Goal: Information Seeking & Learning: Learn about a topic

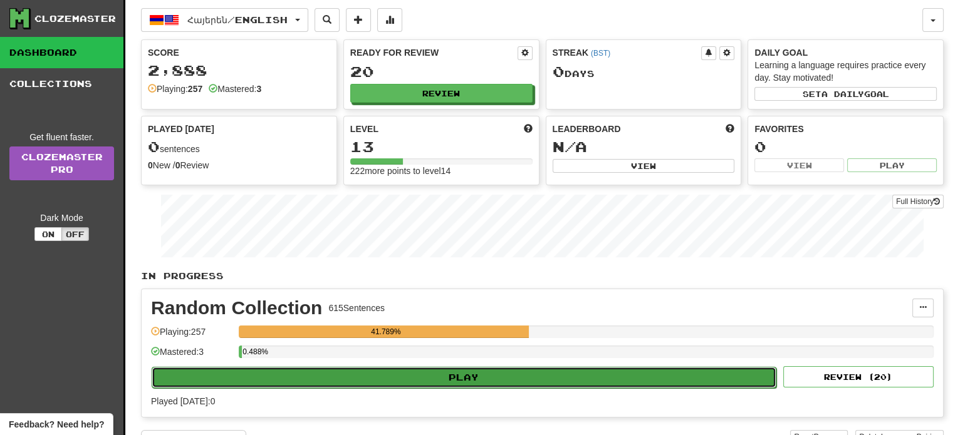
click at [472, 378] on button "Play" at bounding box center [464, 377] width 625 height 21
select select "**"
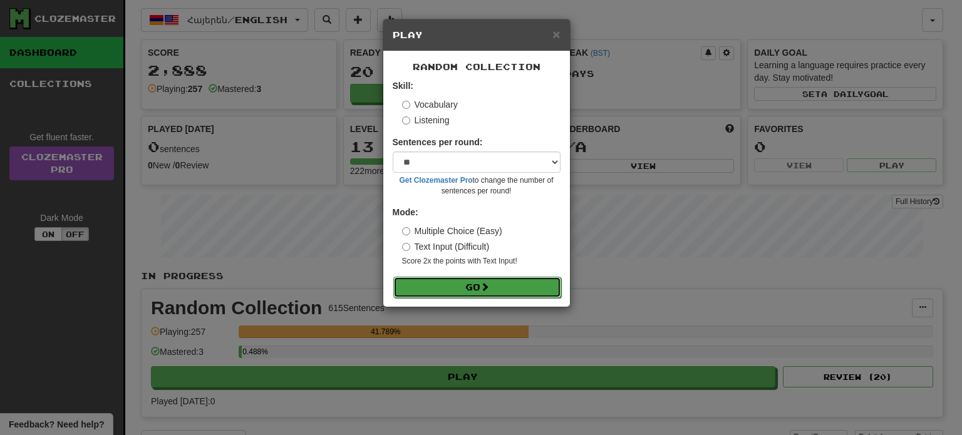
click at [465, 293] on button "Go" at bounding box center [477, 287] width 168 height 21
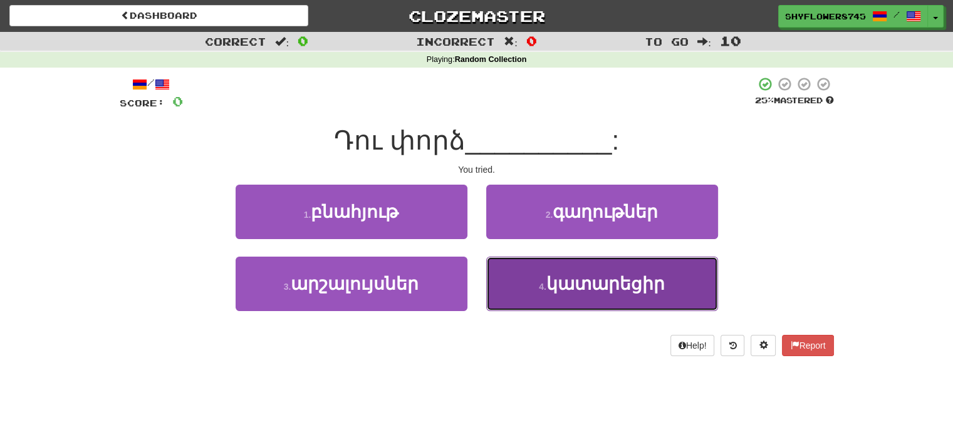
click at [519, 286] on button "4 . կատարեցիր" at bounding box center [602, 284] width 232 height 55
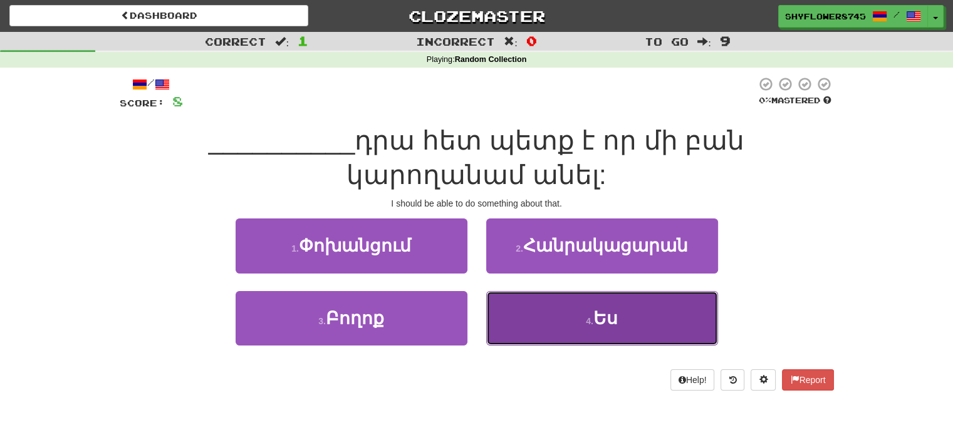
click at [503, 306] on button "4 . Ես" at bounding box center [602, 318] width 232 height 55
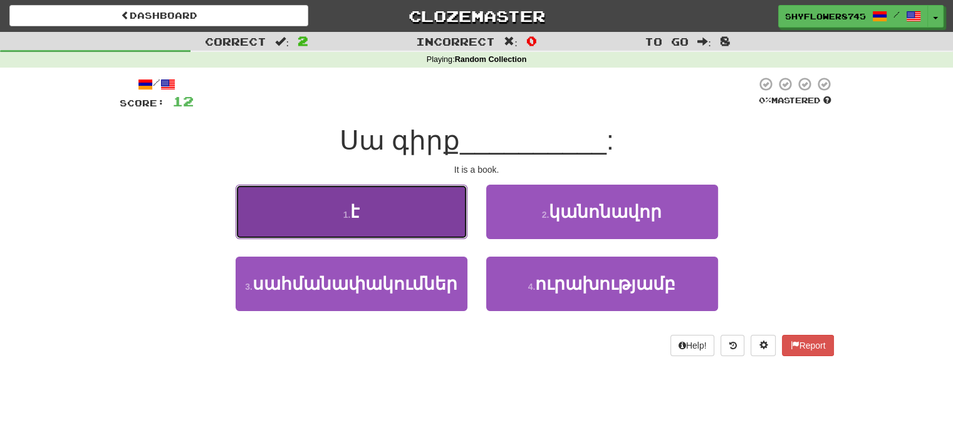
click at [437, 225] on button "1 . է" at bounding box center [352, 212] width 232 height 55
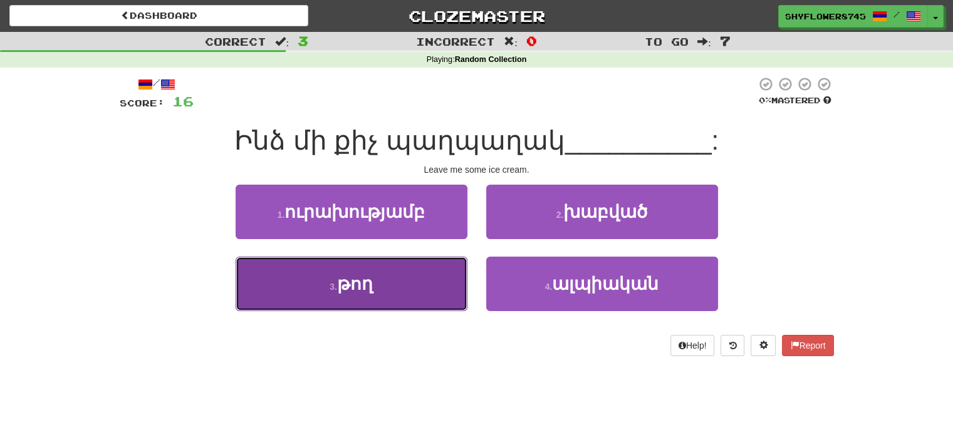
click at [452, 275] on button "3 . թող" at bounding box center [352, 284] width 232 height 55
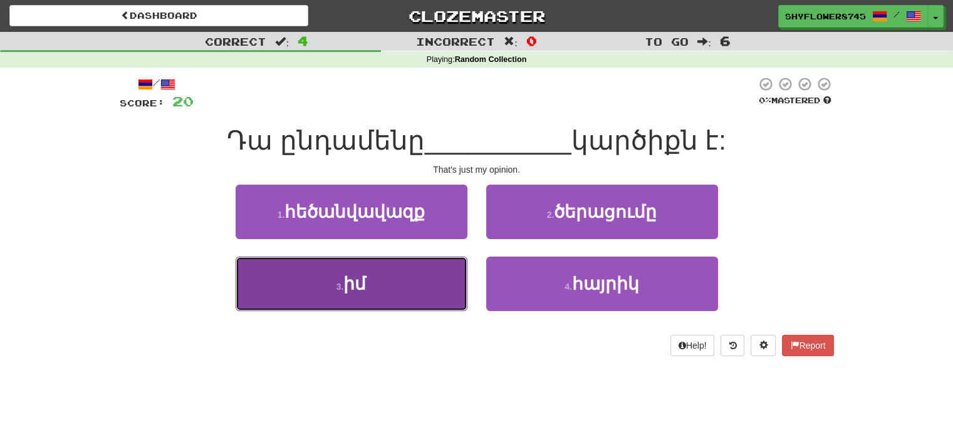
click at [439, 281] on button "3 . իմ" at bounding box center [352, 284] width 232 height 55
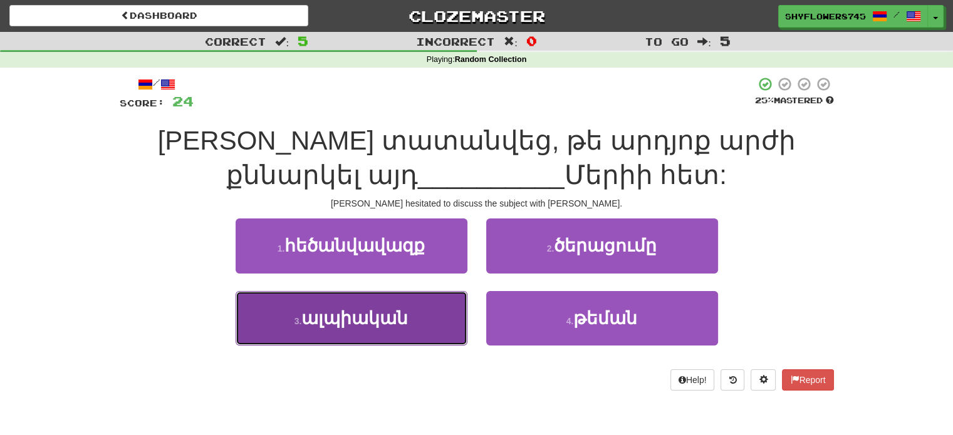
click at [442, 310] on button "3 . ալպիական" at bounding box center [352, 318] width 232 height 55
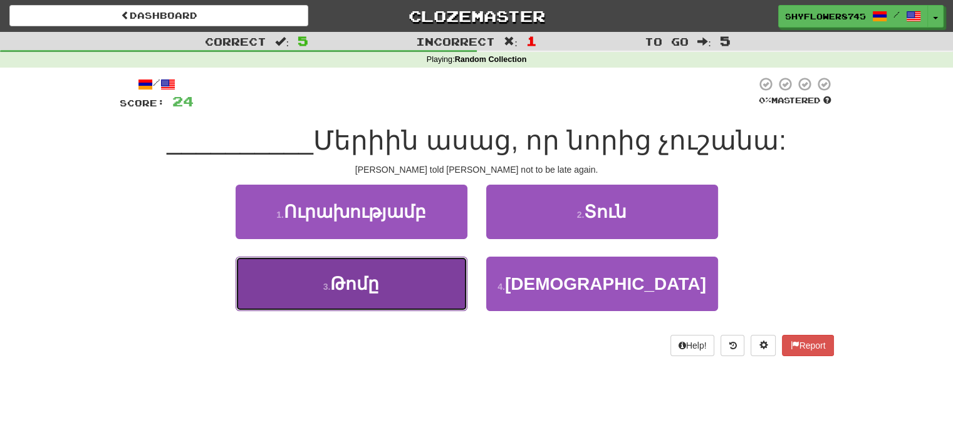
click at [425, 293] on button "3 . Թոմը" at bounding box center [352, 284] width 232 height 55
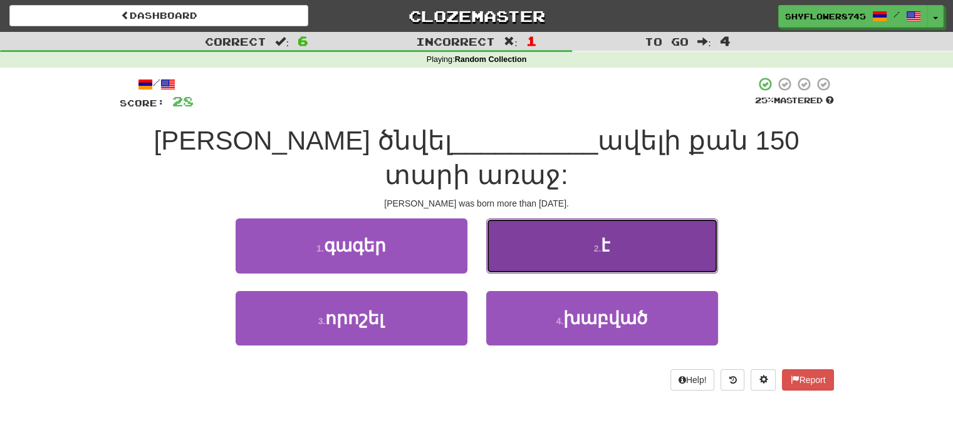
click at [564, 222] on button "2 . է" at bounding box center [602, 246] width 232 height 55
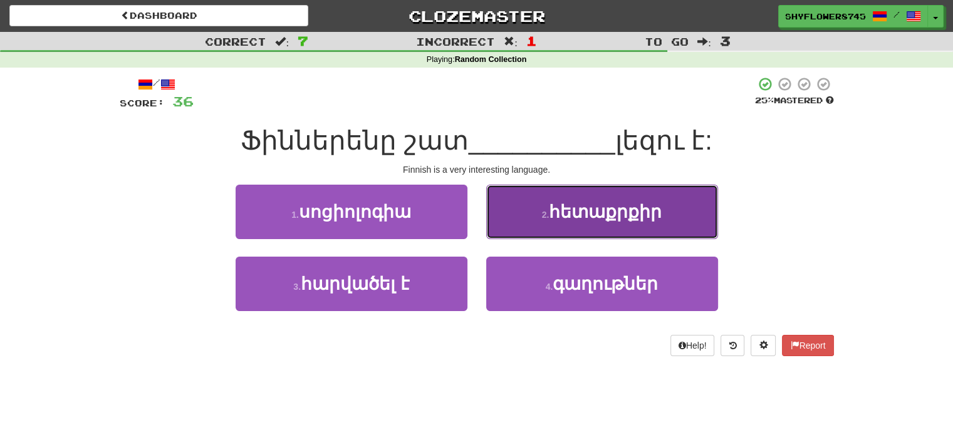
click at [549, 227] on button "2 . հետաքրքիր" at bounding box center [602, 212] width 232 height 55
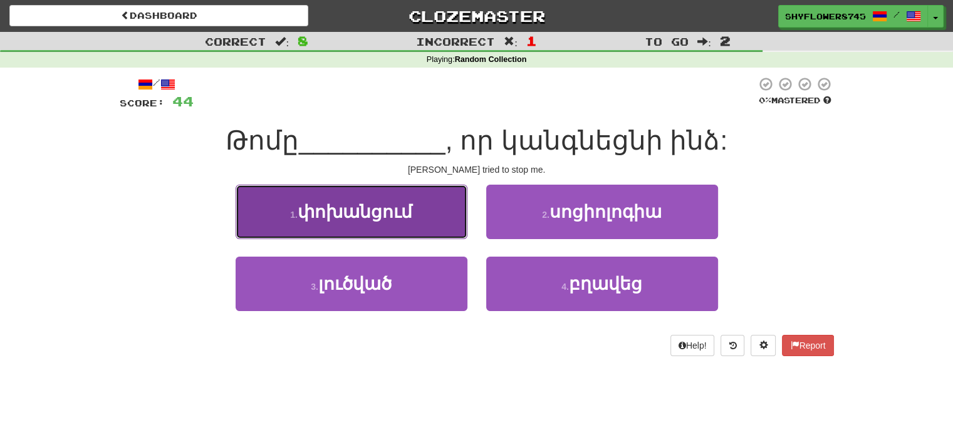
click at [440, 223] on button "1 . փոխանցում" at bounding box center [352, 212] width 232 height 55
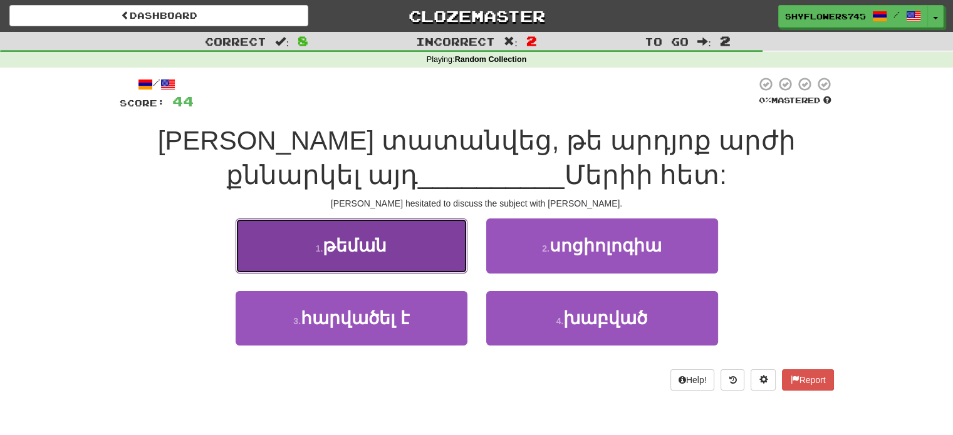
click at [445, 263] on button "1 . թեման" at bounding box center [352, 246] width 232 height 55
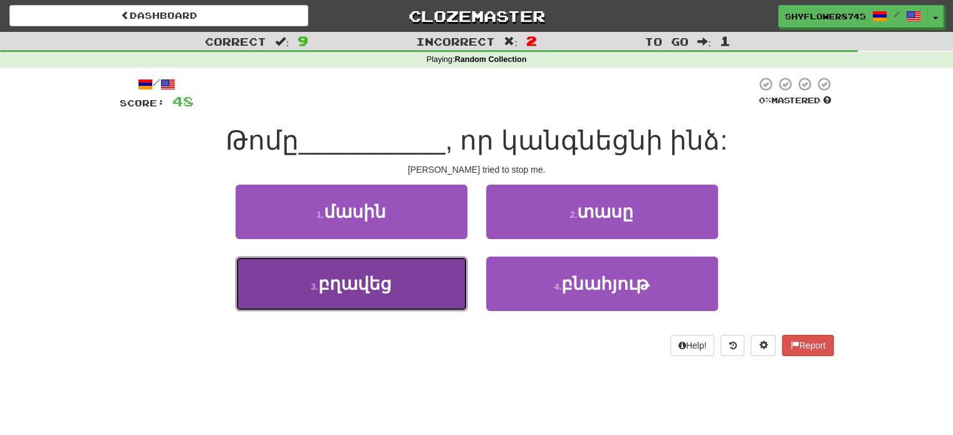
click at [454, 281] on button "3 . բղավեց" at bounding box center [352, 284] width 232 height 55
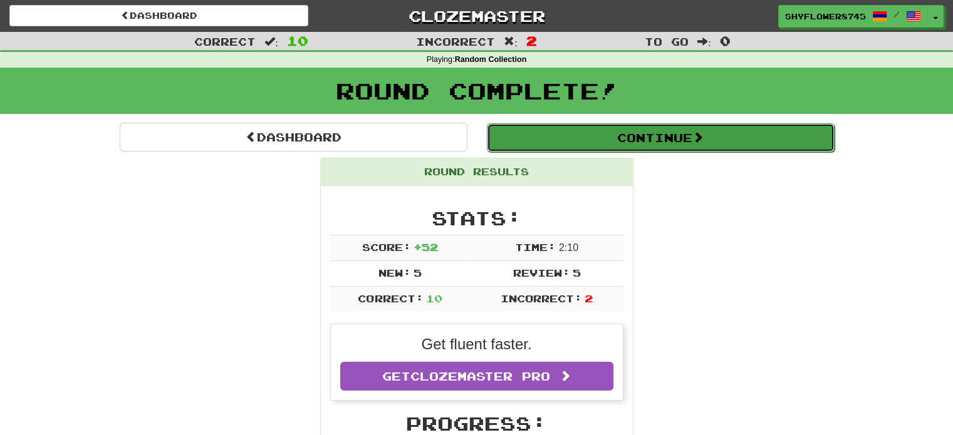
click at [561, 145] on button "Continue" at bounding box center [661, 137] width 348 height 29
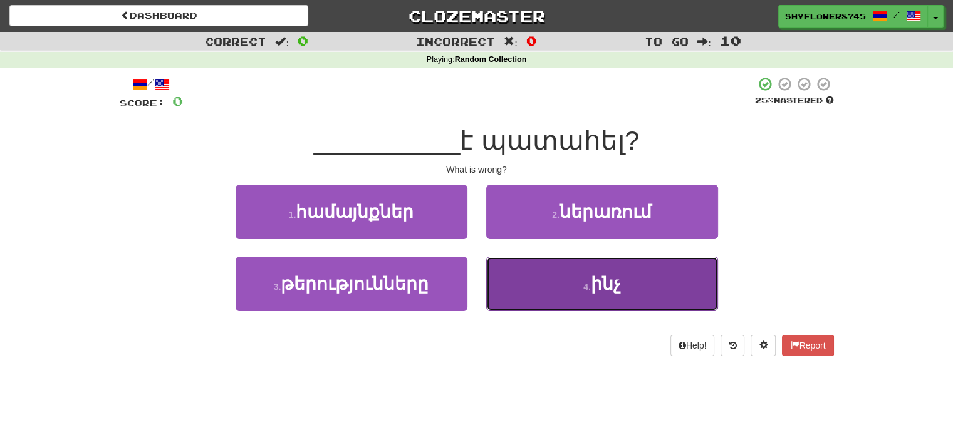
click at [533, 283] on button "4 . ինչ" at bounding box center [602, 284] width 232 height 55
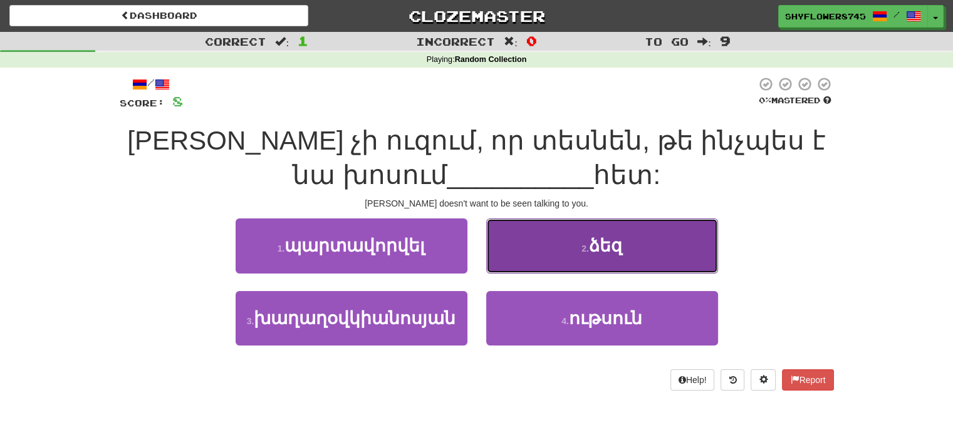
click at [523, 250] on button "2 . ձեզ" at bounding box center [602, 246] width 232 height 55
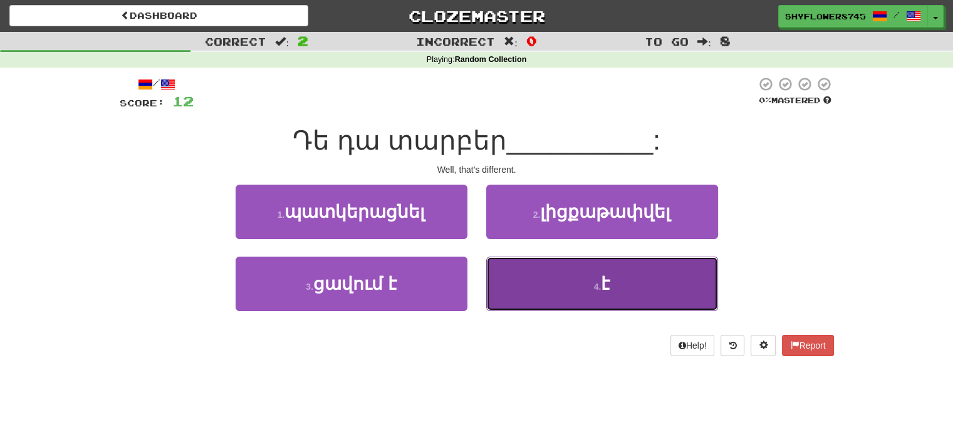
click at [508, 274] on button "4 . է" at bounding box center [602, 284] width 232 height 55
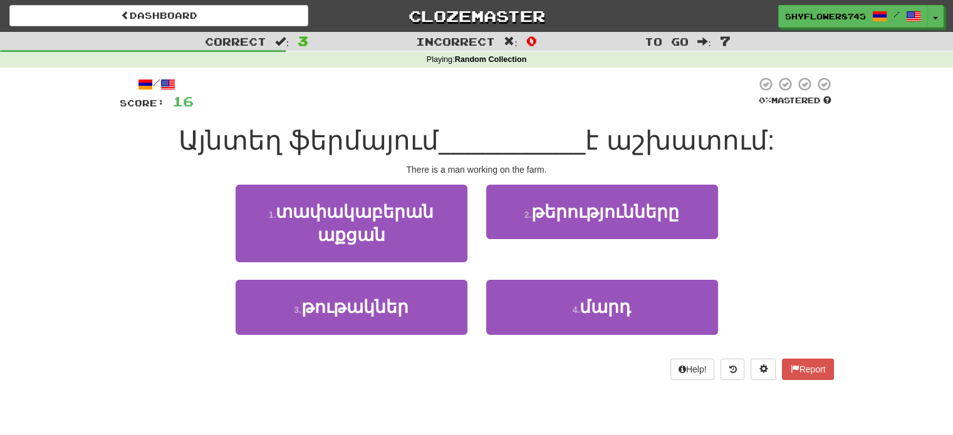
click at [304, 142] on span "Այնտեղ ֆերմայում" at bounding box center [309, 140] width 261 height 29
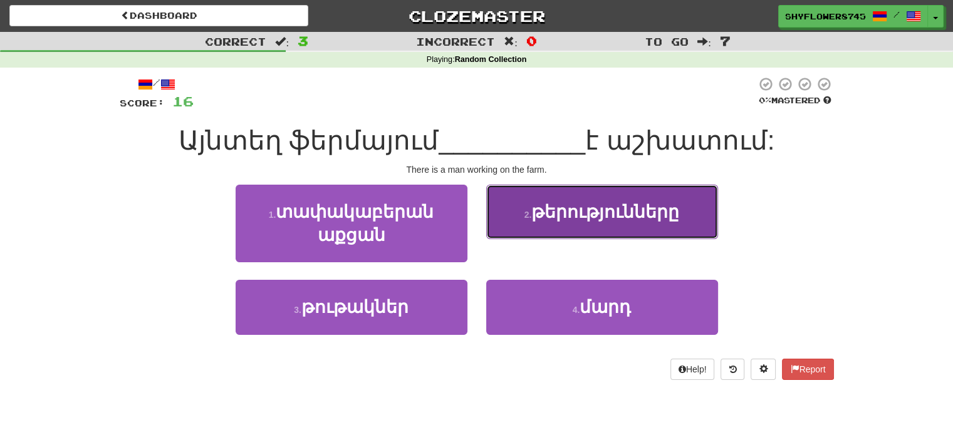
click at [537, 220] on span "թերությունները" at bounding box center [605, 211] width 148 height 19
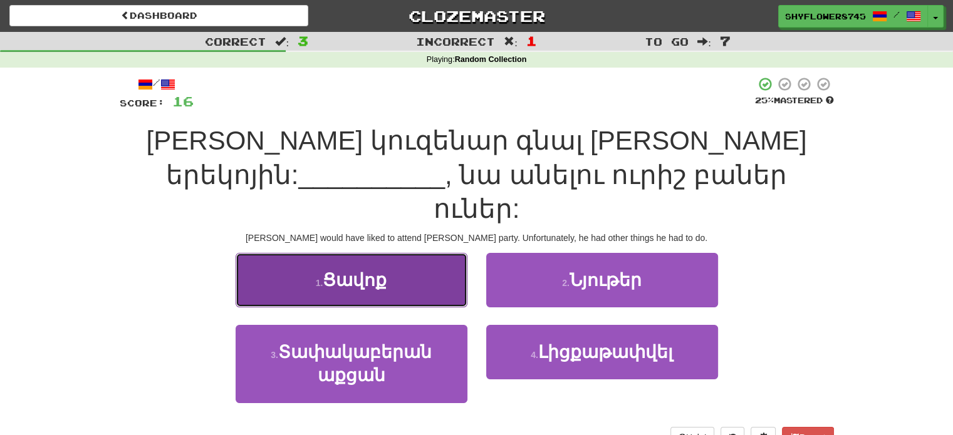
click at [442, 253] on button "1 . Ցավոք" at bounding box center [352, 280] width 232 height 55
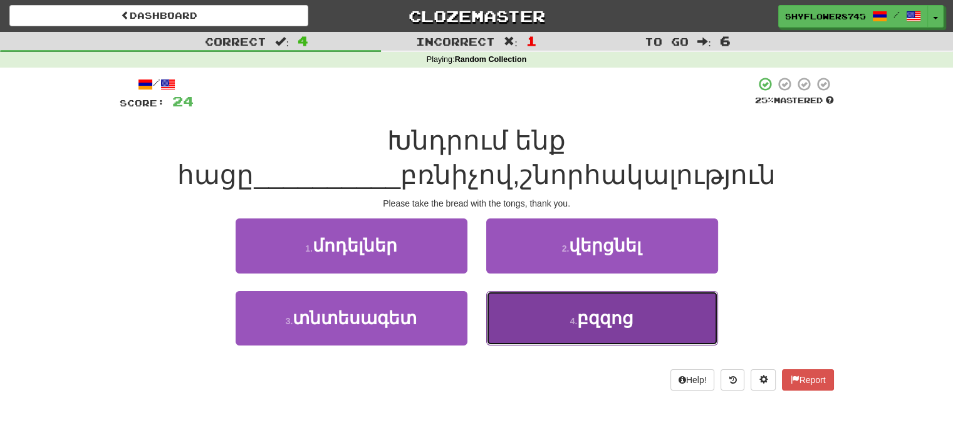
click at [539, 324] on button "4 . բզզոց" at bounding box center [602, 318] width 232 height 55
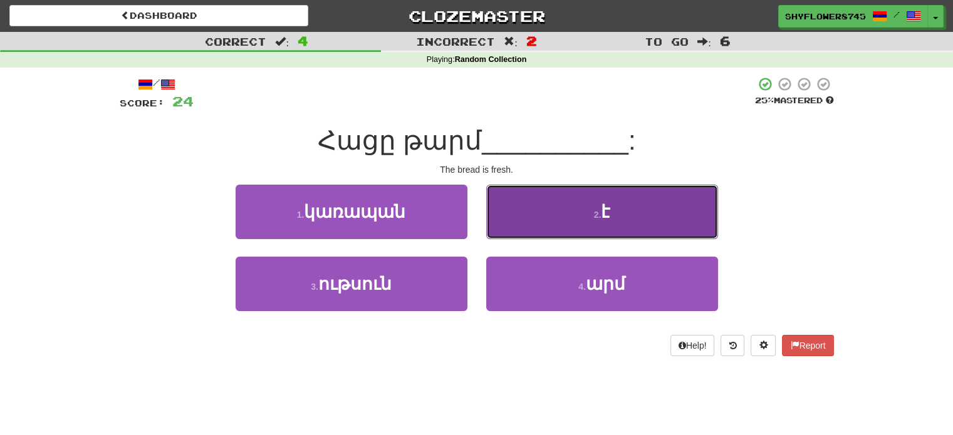
click at [548, 204] on button "2 . է" at bounding box center [602, 212] width 232 height 55
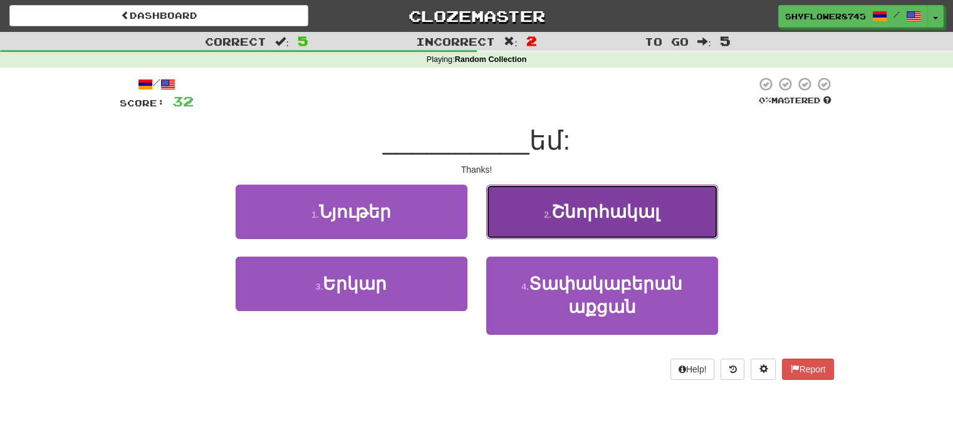
click at [539, 198] on button "2 . Շնորհակալ" at bounding box center [602, 212] width 232 height 55
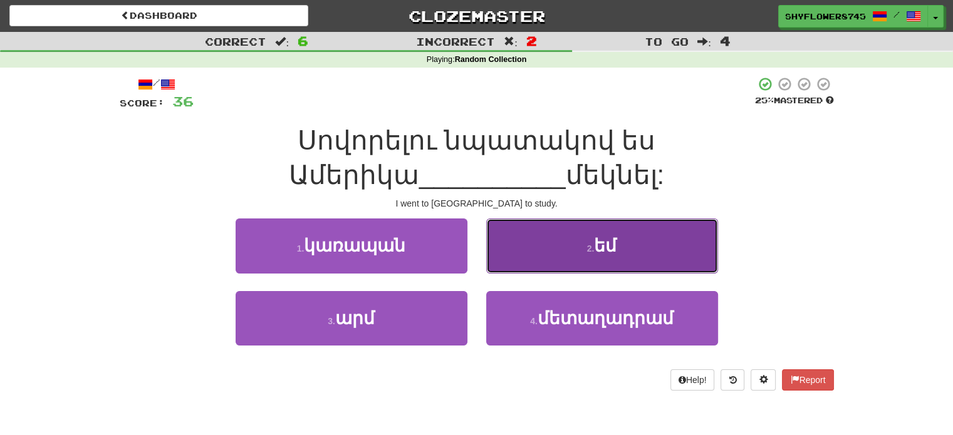
click at [521, 227] on button "2 . եմ" at bounding box center [602, 246] width 232 height 55
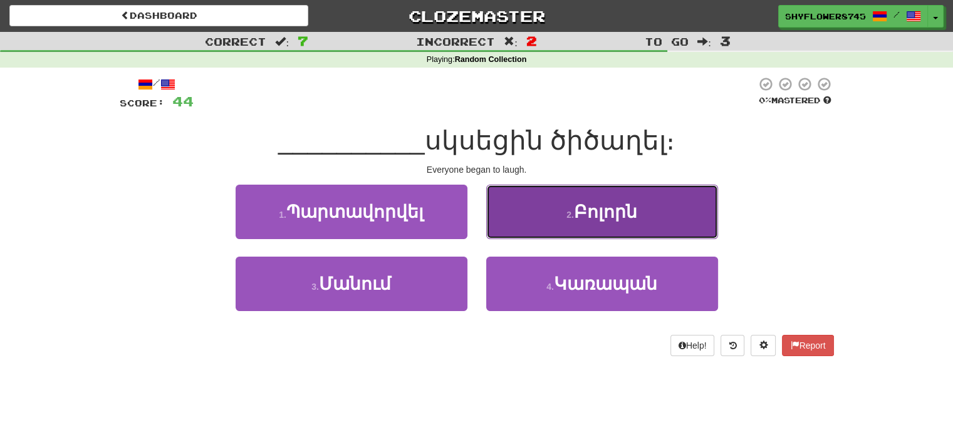
click at [543, 227] on button "2 . Բոլորն" at bounding box center [602, 212] width 232 height 55
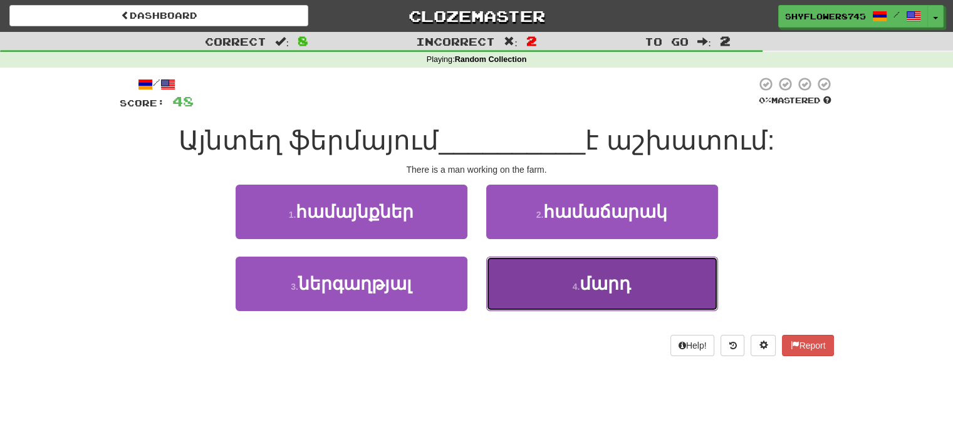
click at [534, 261] on button "4 . մարդ" at bounding box center [602, 284] width 232 height 55
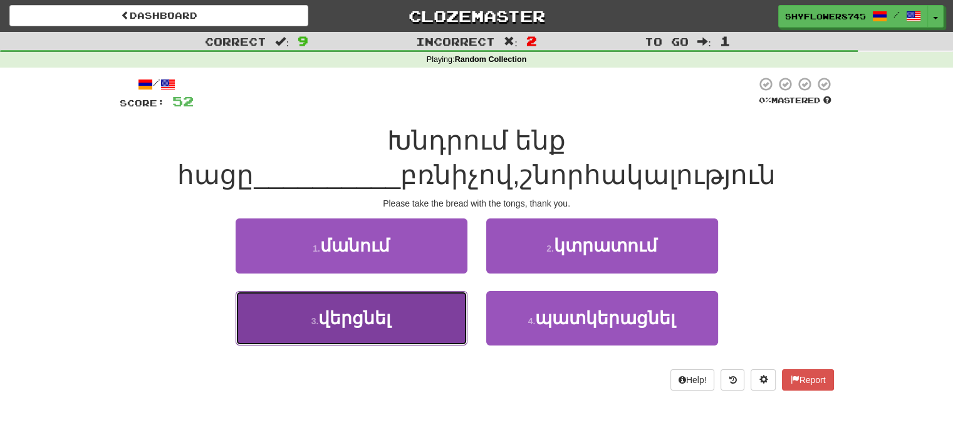
click at [430, 330] on button "3 . վերցնել" at bounding box center [352, 318] width 232 height 55
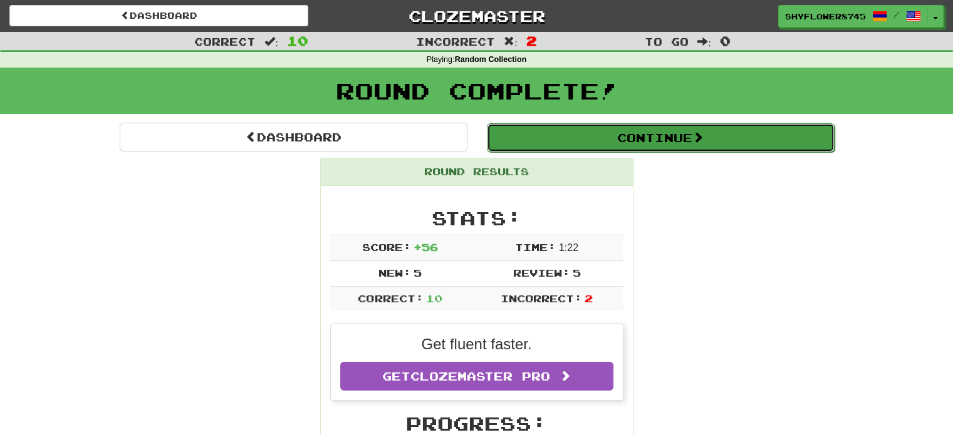
click at [568, 129] on button "Continue" at bounding box center [661, 137] width 348 height 29
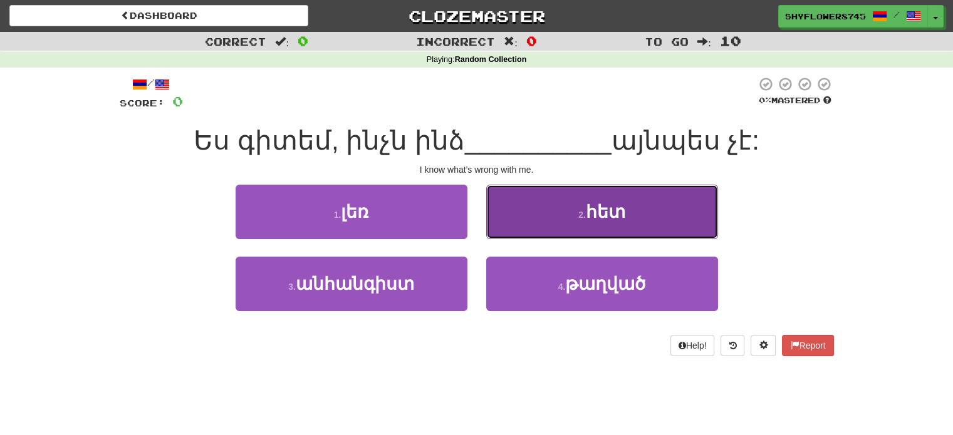
click at [543, 209] on button "2 . հետ" at bounding box center [602, 212] width 232 height 55
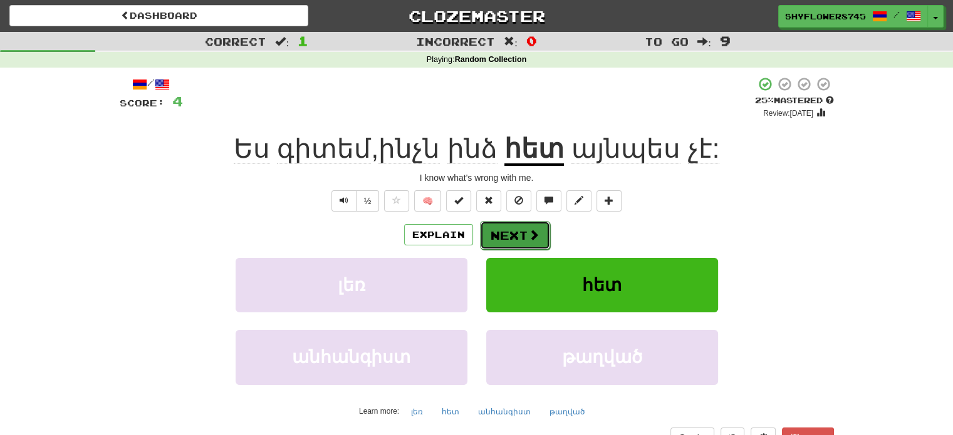
click at [516, 237] on button "Next" at bounding box center [515, 235] width 70 height 29
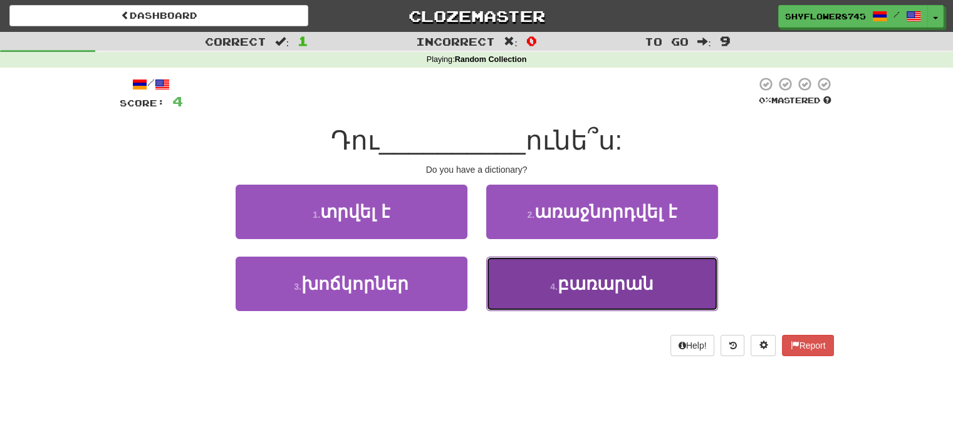
click at [529, 271] on button "4 . բառարան" at bounding box center [602, 284] width 232 height 55
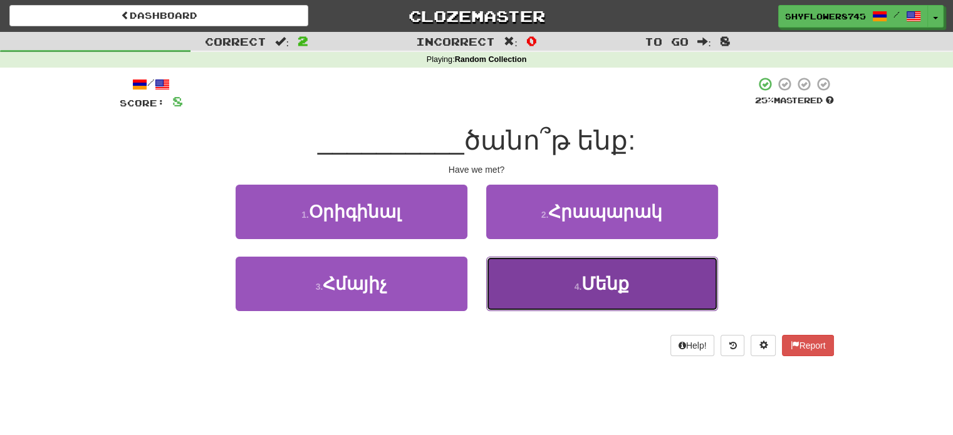
click at [512, 268] on button "4 . Մենք" at bounding box center [602, 284] width 232 height 55
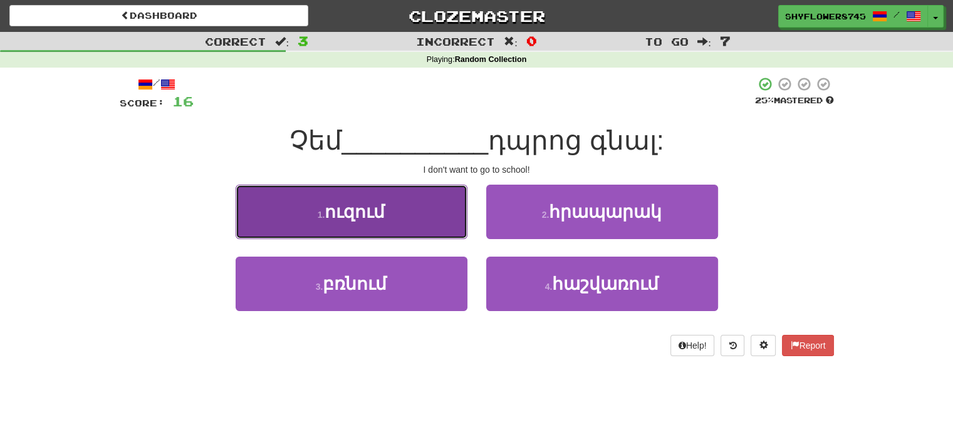
click at [444, 228] on button "1 . ուզում" at bounding box center [352, 212] width 232 height 55
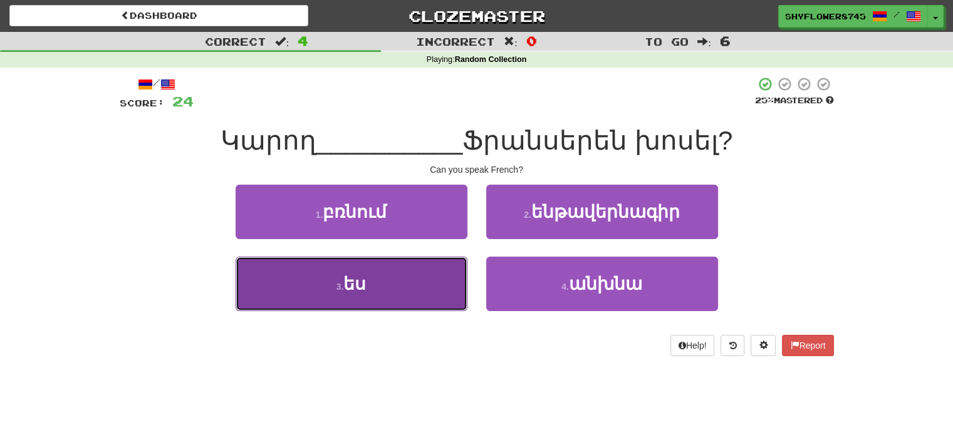
click at [447, 279] on button "3 . ես" at bounding box center [352, 284] width 232 height 55
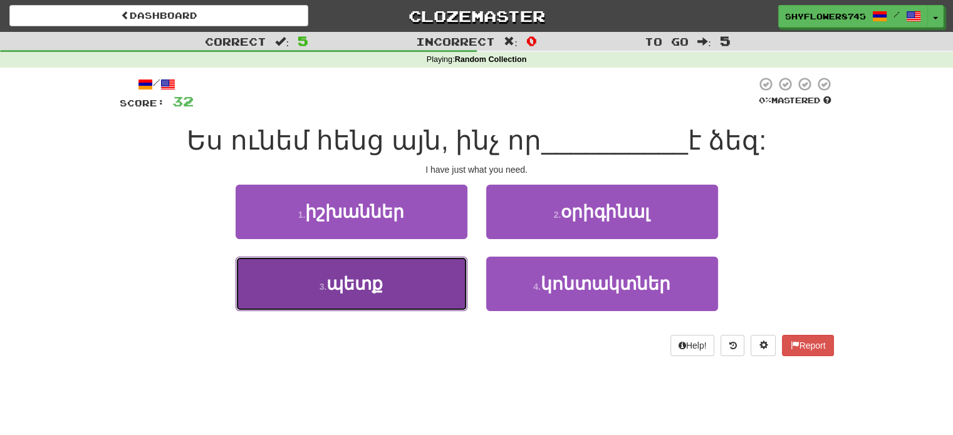
click at [441, 278] on button "3 . պետք" at bounding box center [352, 284] width 232 height 55
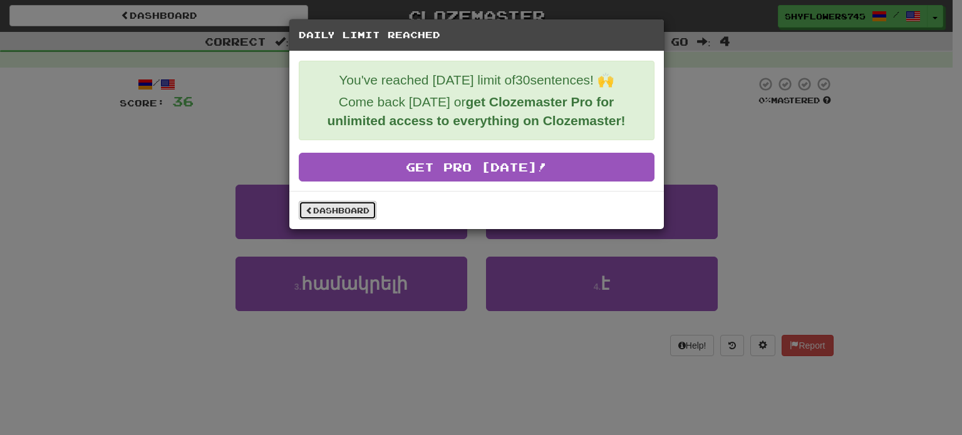
click at [355, 205] on link "Dashboard" at bounding box center [338, 210] width 78 height 19
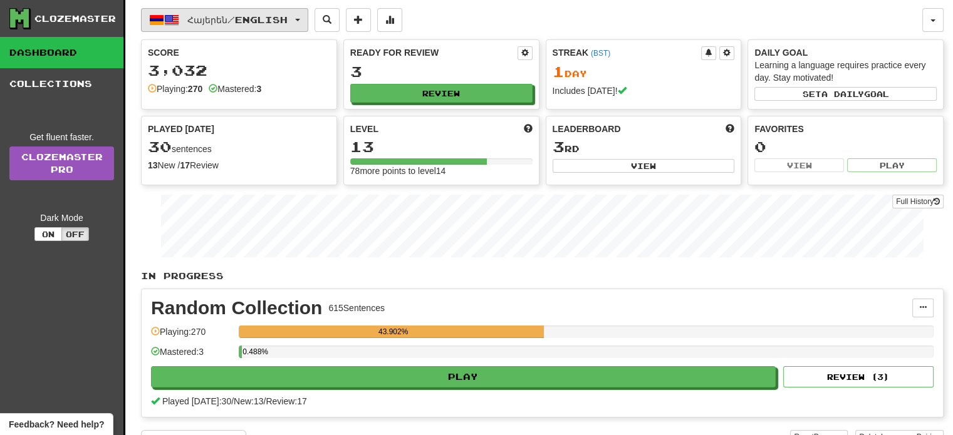
click at [194, 19] on span "Հայերեն / English" at bounding box center [237, 19] width 100 height 11
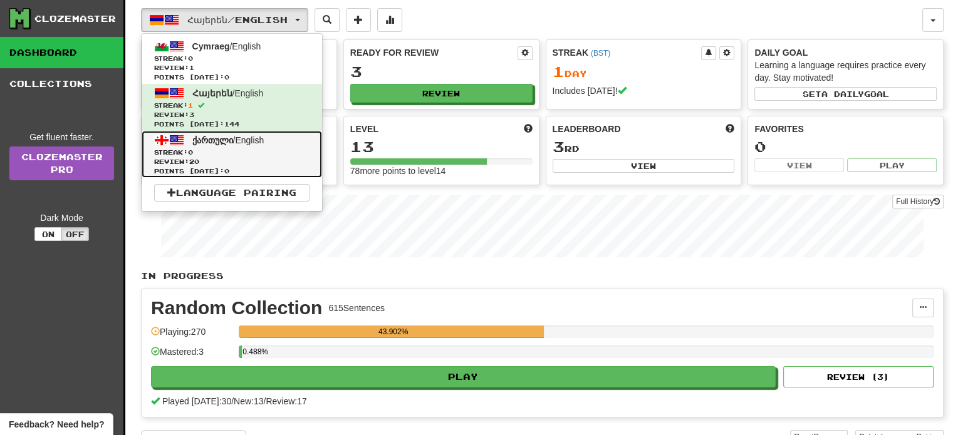
click at [221, 140] on span "ქართული" at bounding box center [212, 140] width 41 height 10
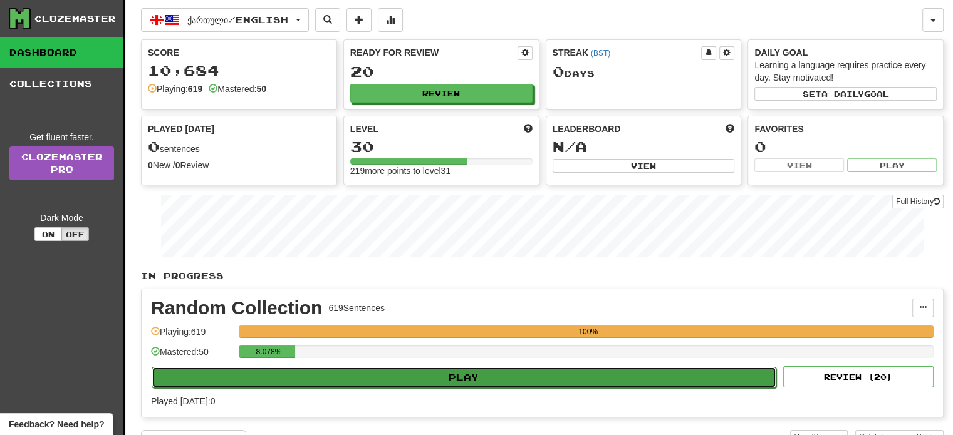
click at [429, 378] on button "Play" at bounding box center [464, 377] width 625 height 21
select select "**"
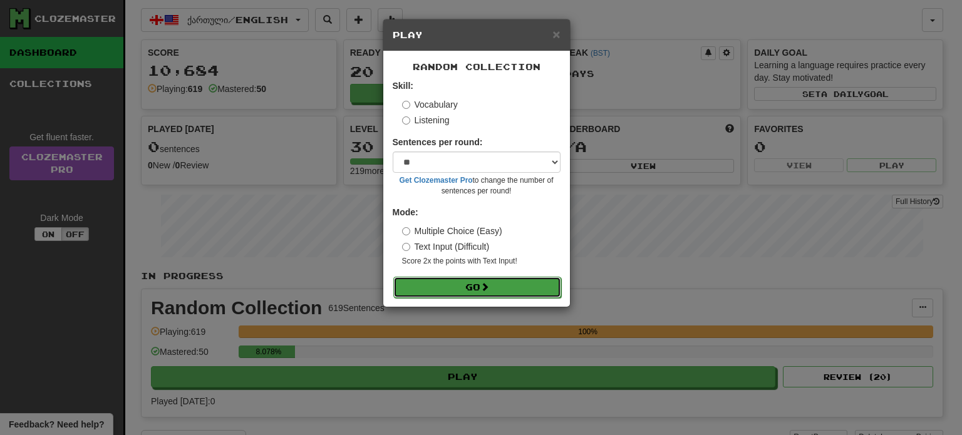
click at [455, 286] on button "Go" at bounding box center [477, 287] width 168 height 21
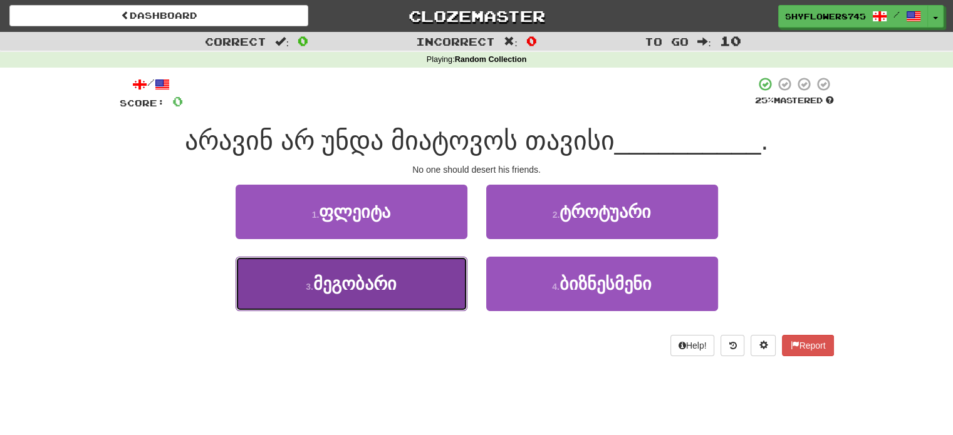
click at [438, 275] on button "3 . მეგობარი" at bounding box center [352, 284] width 232 height 55
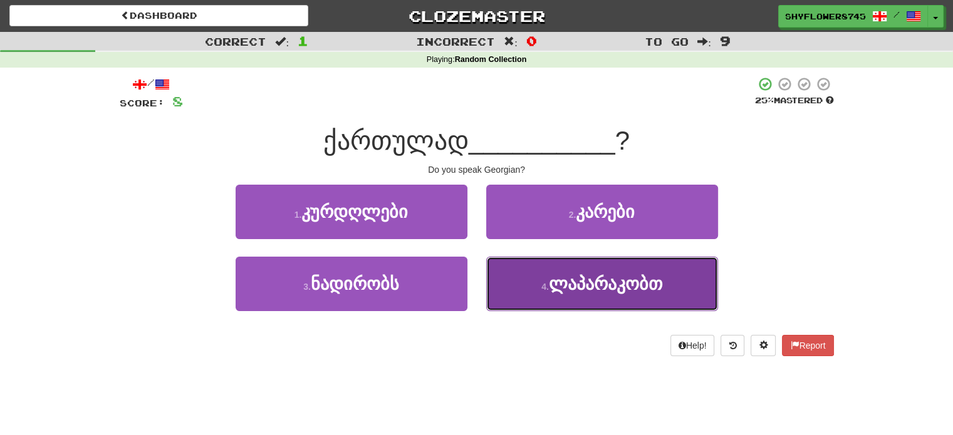
click at [512, 287] on button "4 . ლაპარაკობთ" at bounding box center [602, 284] width 232 height 55
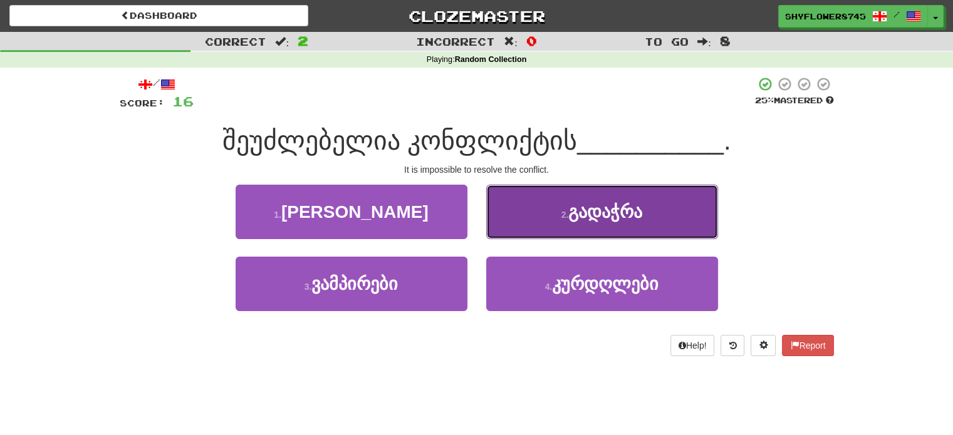
click at [531, 219] on button "2 . გადაჭრა" at bounding box center [602, 212] width 232 height 55
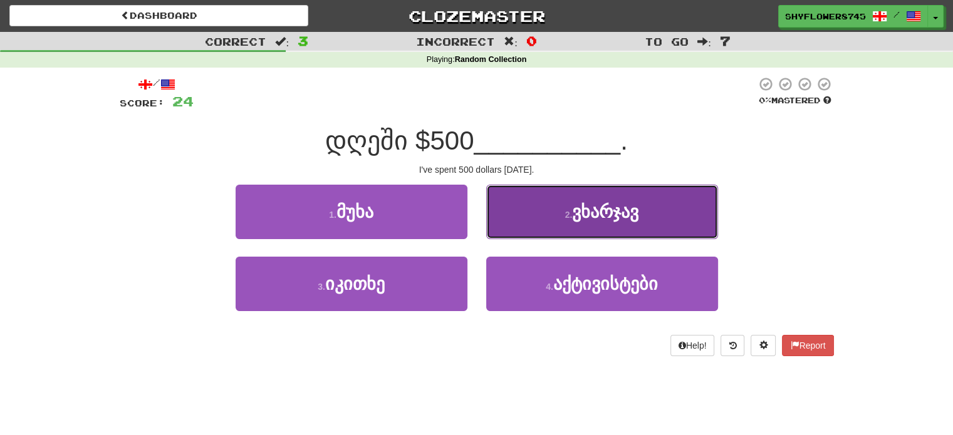
click at [544, 226] on button "2 . ვხარჯავ" at bounding box center [602, 212] width 232 height 55
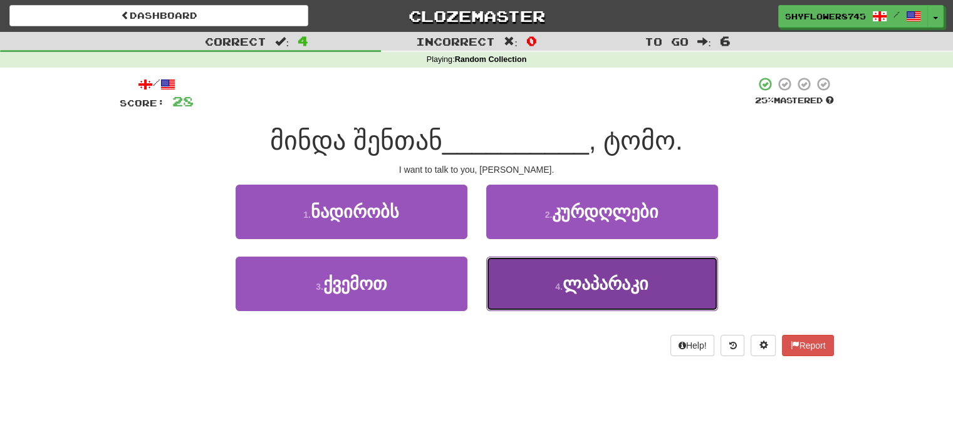
click at [516, 283] on button "4 . [GEOGRAPHIC_DATA]" at bounding box center [602, 284] width 232 height 55
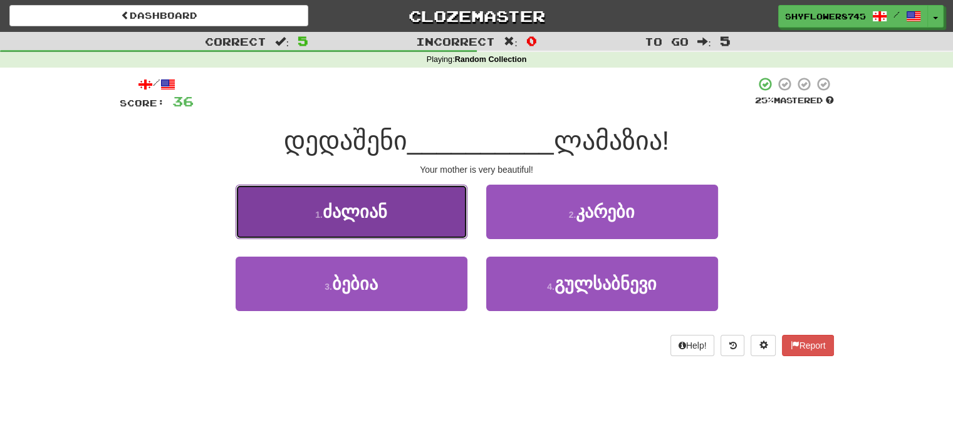
click at [447, 220] on button "1 . ძალიან" at bounding box center [352, 212] width 232 height 55
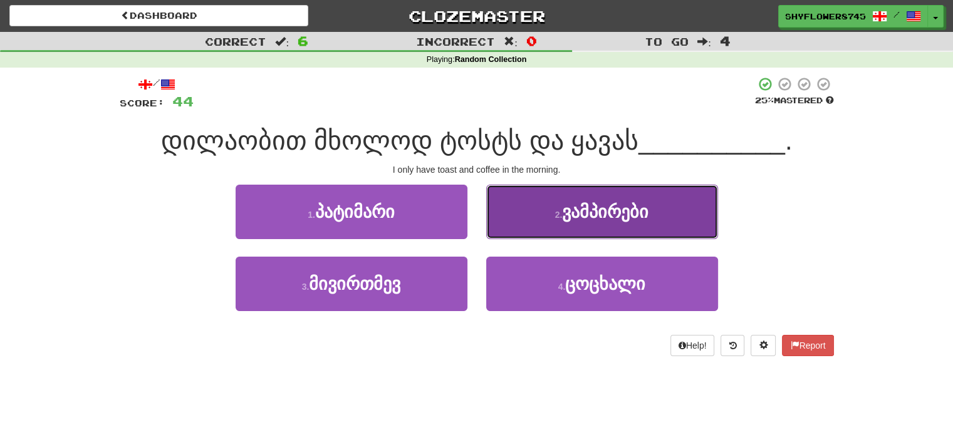
click at [543, 212] on button "2 . ვამპირები" at bounding box center [602, 212] width 232 height 55
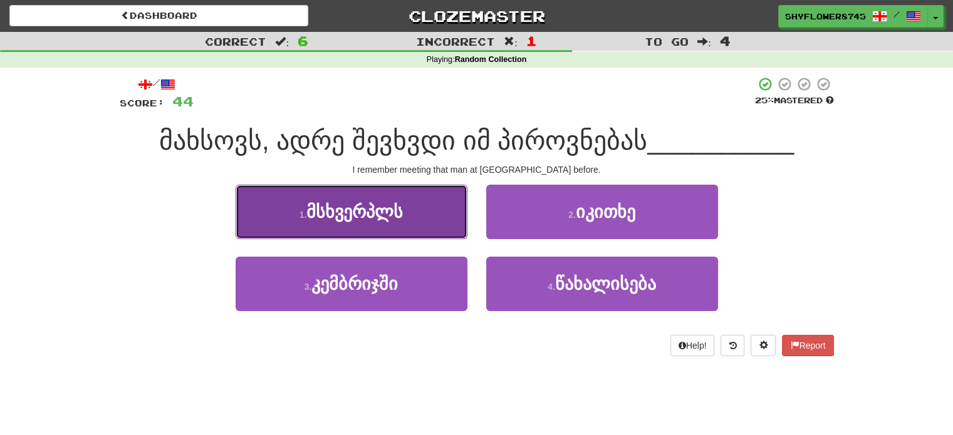
click at [422, 209] on button "1 . მსხვერპლს" at bounding box center [352, 212] width 232 height 55
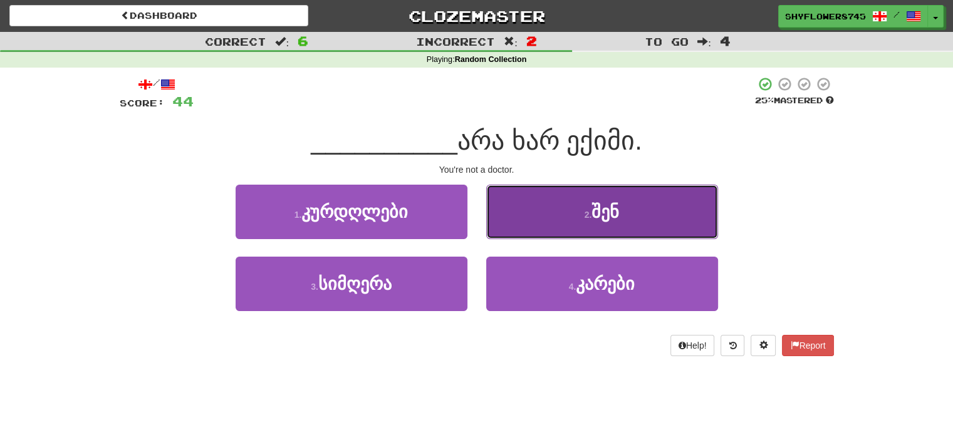
click at [539, 212] on button "2 . შენ" at bounding box center [602, 212] width 232 height 55
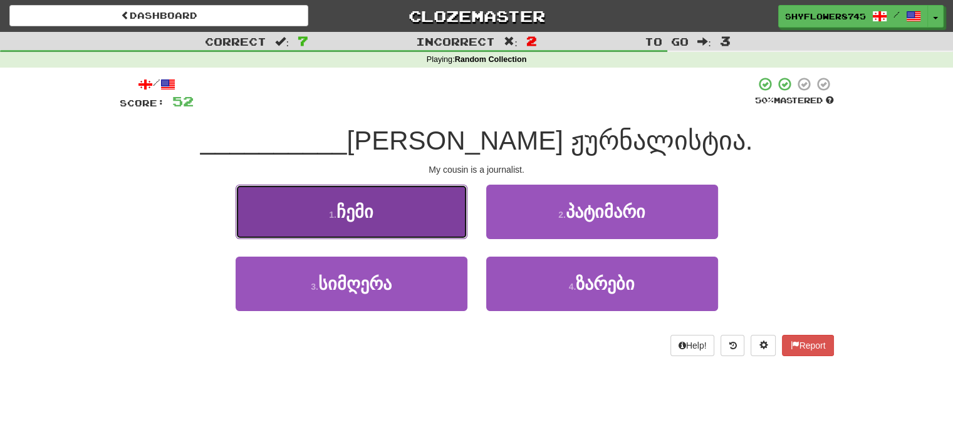
click at [431, 212] on button "1 . ჩემი" at bounding box center [352, 212] width 232 height 55
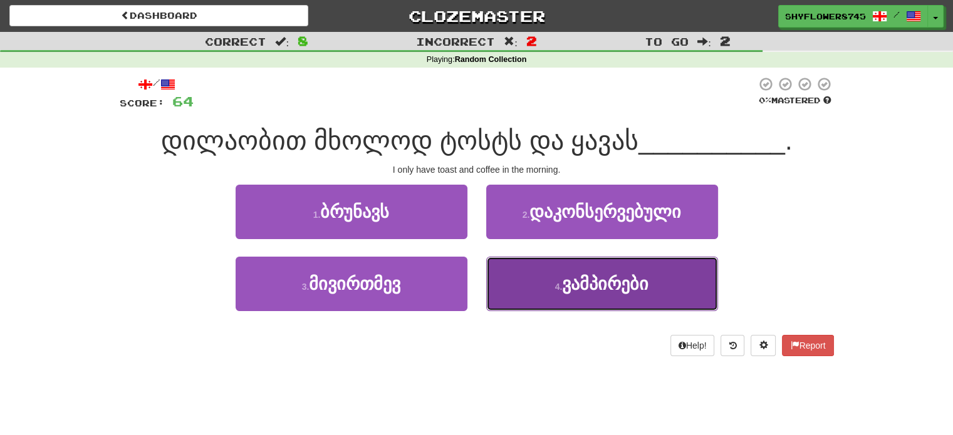
click at [515, 292] on button "4 . ვამპირები" at bounding box center [602, 284] width 232 height 55
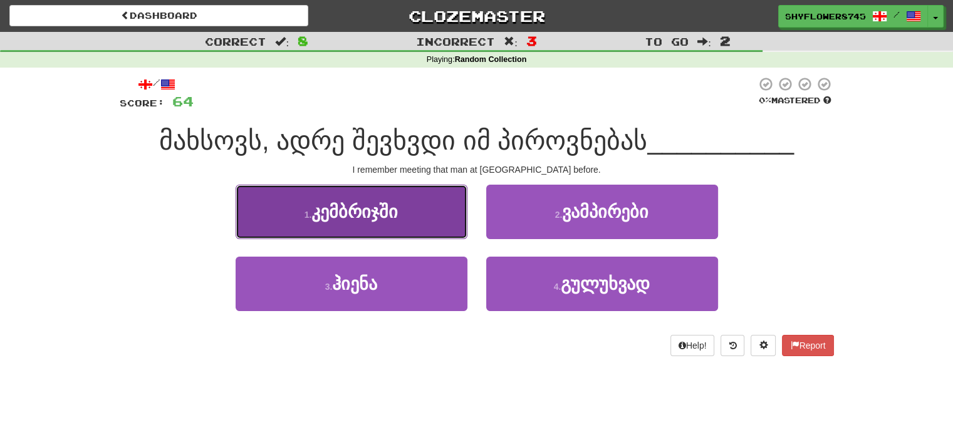
click at [438, 216] on button "1 . კემბრიჯში" at bounding box center [352, 212] width 232 height 55
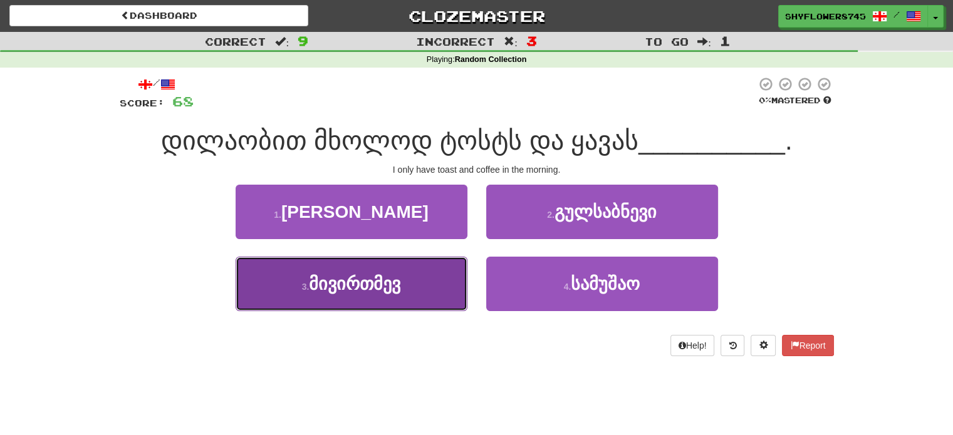
click at [434, 284] on button "3 . მივირთმევ" at bounding box center [352, 284] width 232 height 55
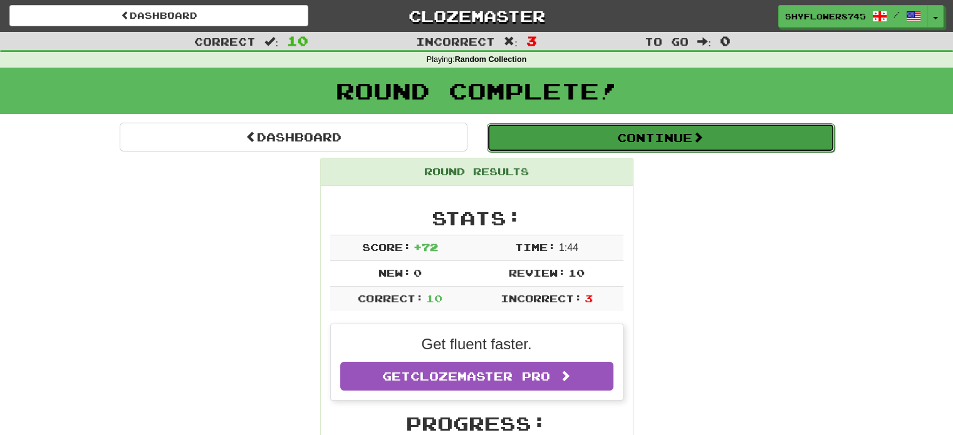
click at [561, 146] on button "Continue" at bounding box center [661, 137] width 348 height 29
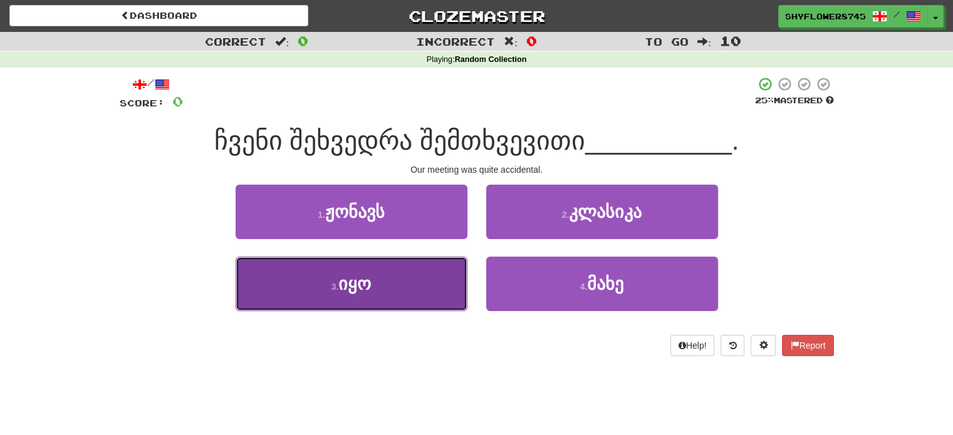
click at [421, 293] on button "3 . იყო" at bounding box center [352, 284] width 232 height 55
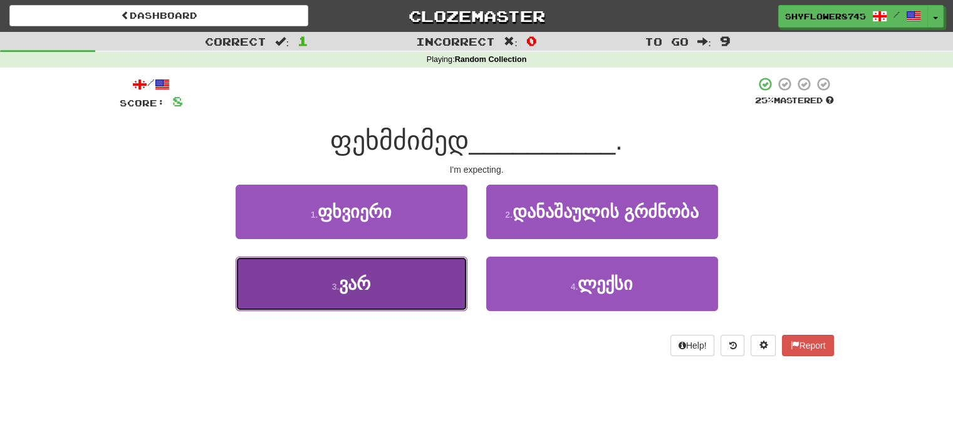
click at [432, 278] on button "3 . ვარ" at bounding box center [352, 284] width 232 height 55
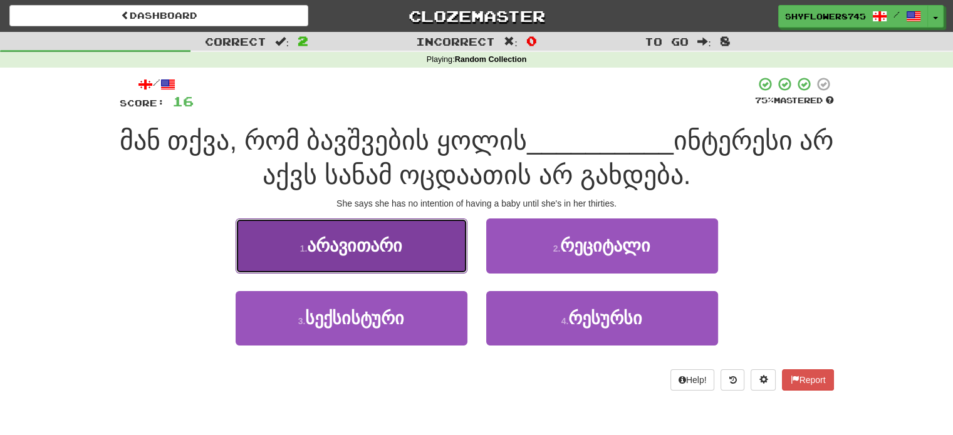
click at [440, 255] on button "1 . არავითარი" at bounding box center [352, 246] width 232 height 55
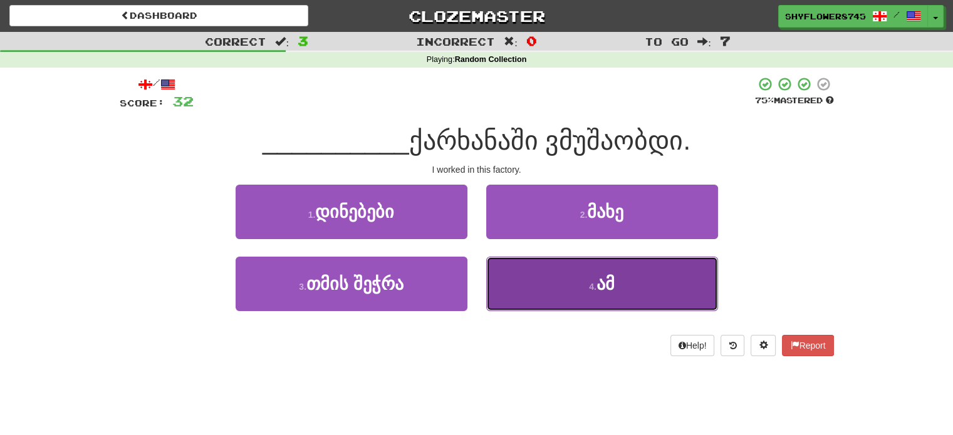
click at [540, 281] on button "4 . ამ" at bounding box center [602, 284] width 232 height 55
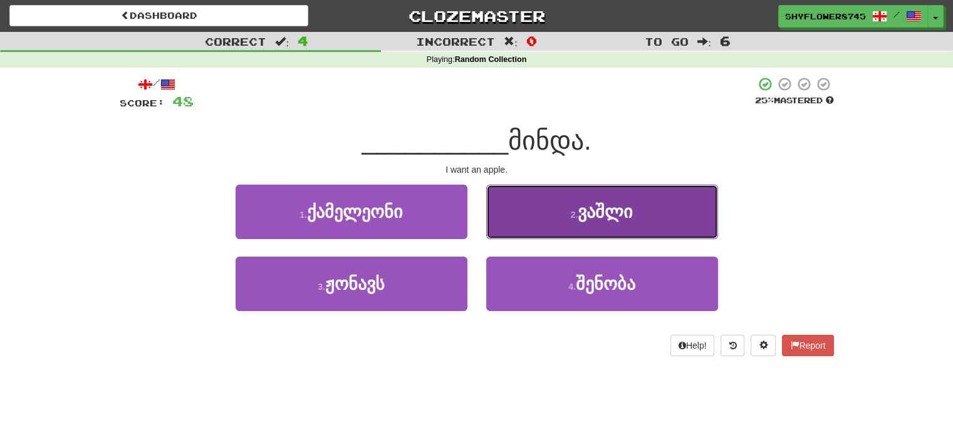
click at [512, 233] on button "2 . ვაშლი" at bounding box center [602, 212] width 232 height 55
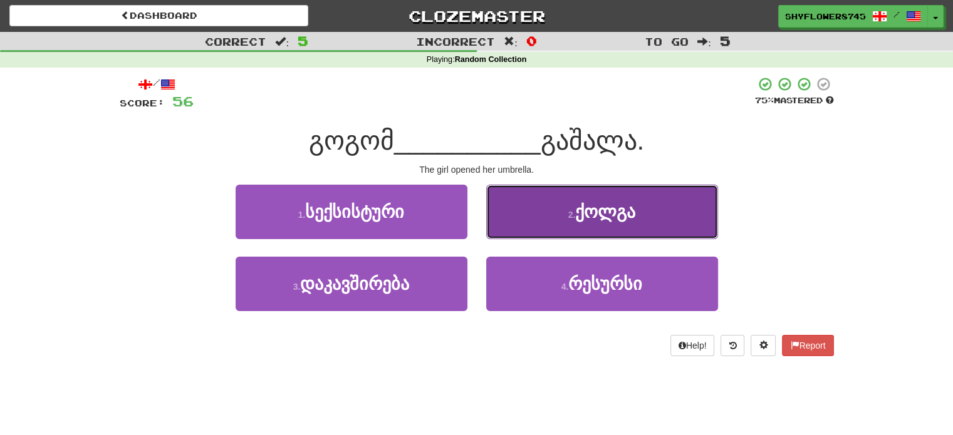
click at [540, 220] on button "2 . ქოლგა" at bounding box center [602, 212] width 232 height 55
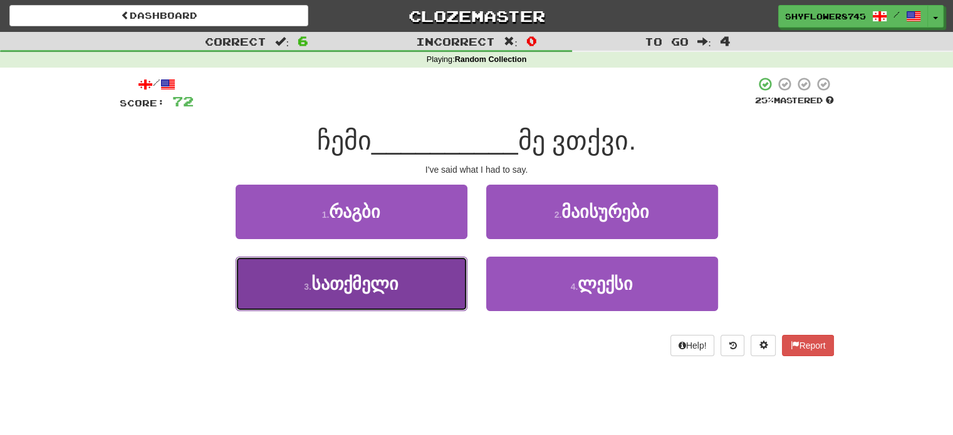
click at [423, 290] on button "3 . სათქმელი" at bounding box center [352, 284] width 232 height 55
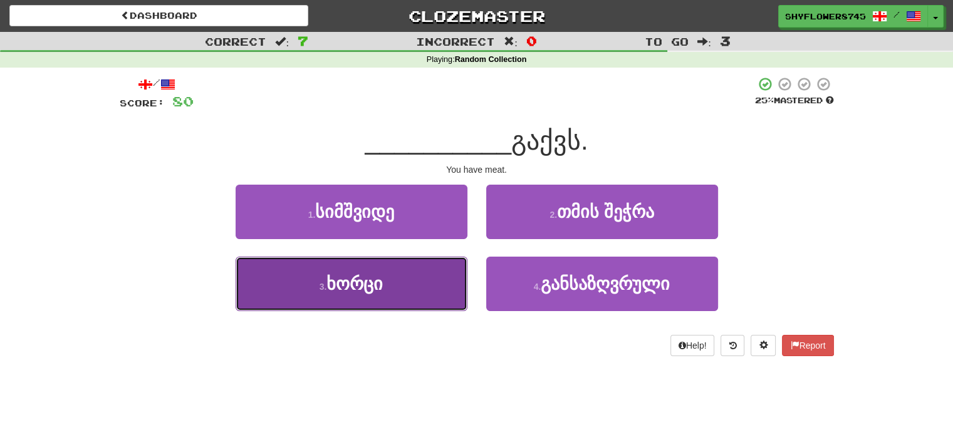
click at [434, 283] on button "3 . [GEOGRAPHIC_DATA]" at bounding box center [352, 284] width 232 height 55
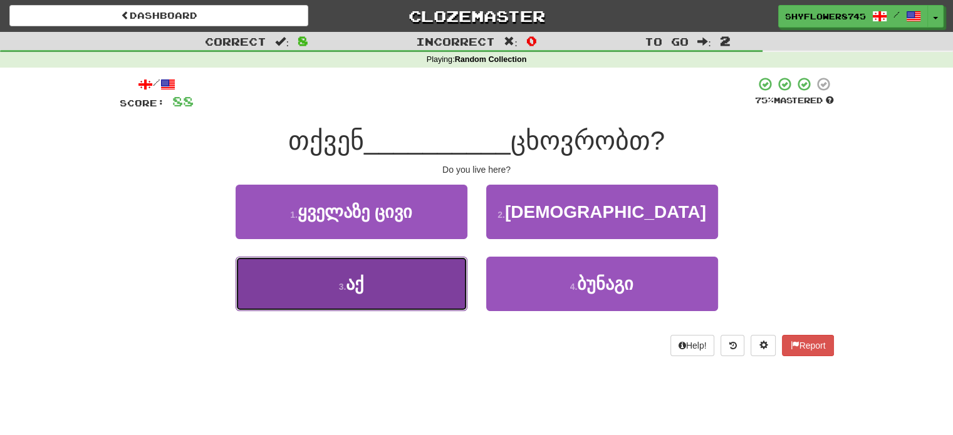
click at [437, 283] on button "3 . აქ" at bounding box center [352, 284] width 232 height 55
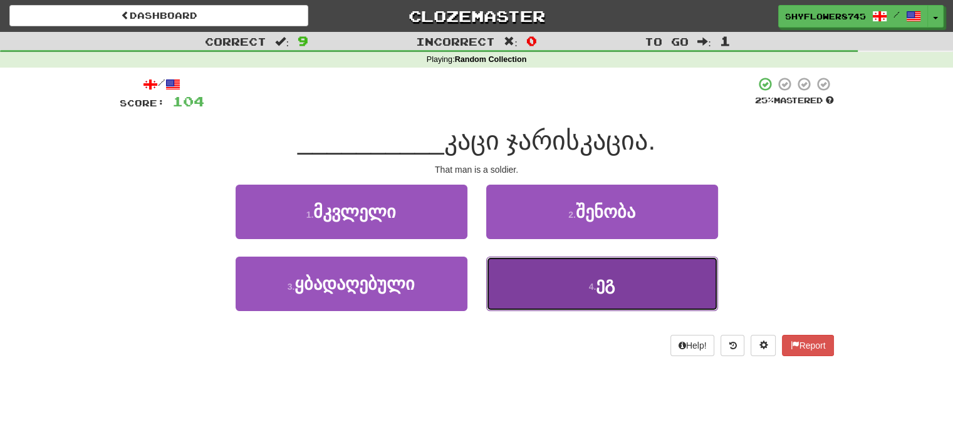
click at [544, 294] on button "4 . ეგ" at bounding box center [602, 284] width 232 height 55
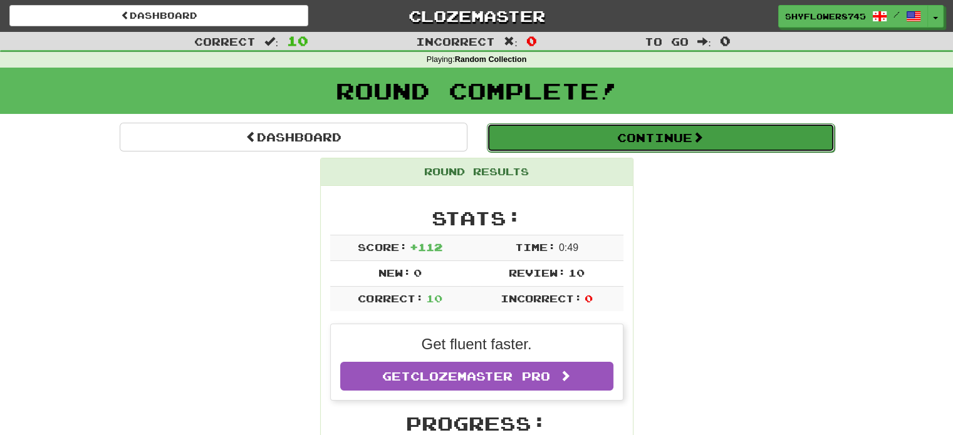
click at [640, 140] on button "Continue" at bounding box center [661, 137] width 348 height 29
